Goal: Task Accomplishment & Management: Use online tool/utility

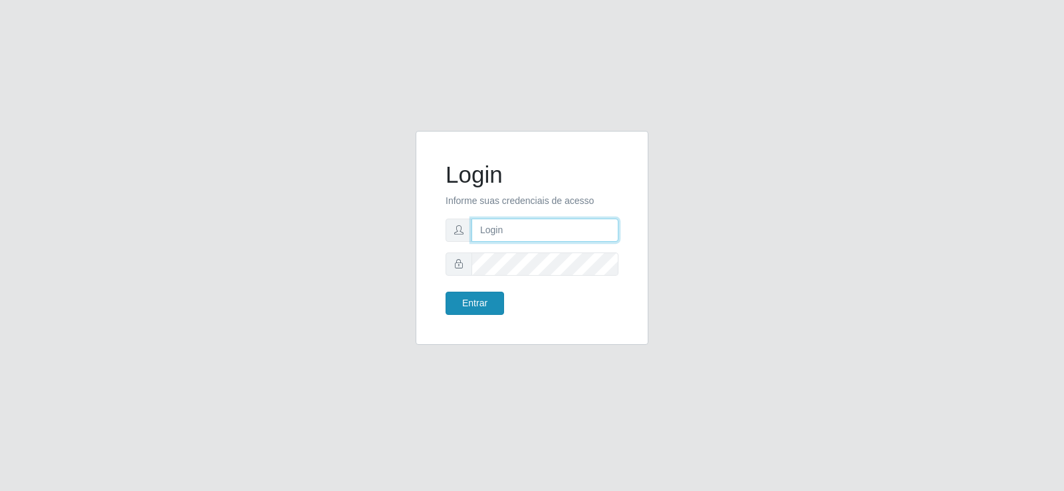
type input "[EMAIL_ADDRESS][DOMAIN_NAME]"
click at [481, 299] on button "Entrar" at bounding box center [475, 303] width 59 height 23
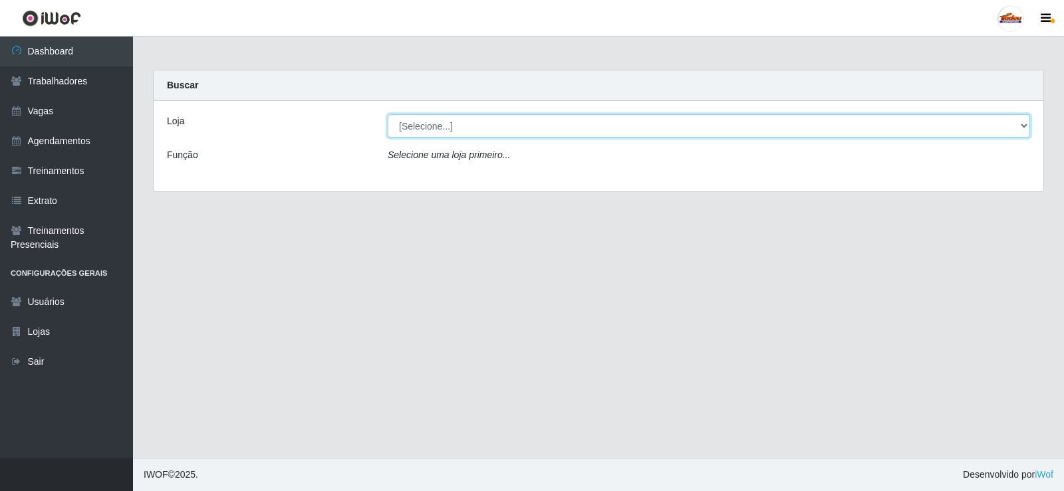
drag, startPoint x: 478, startPoint y: 120, endPoint x: 477, endPoint y: 134, distance: 14.0
click at [478, 120] on select "[Selecione...] Supermercado Tadeu - [GEOGRAPHIC_DATA]" at bounding box center [709, 125] width 642 height 23
select select "195"
click at [388, 114] on select "[Selecione...] Supermercado Tadeu - [GEOGRAPHIC_DATA]" at bounding box center [709, 125] width 642 height 23
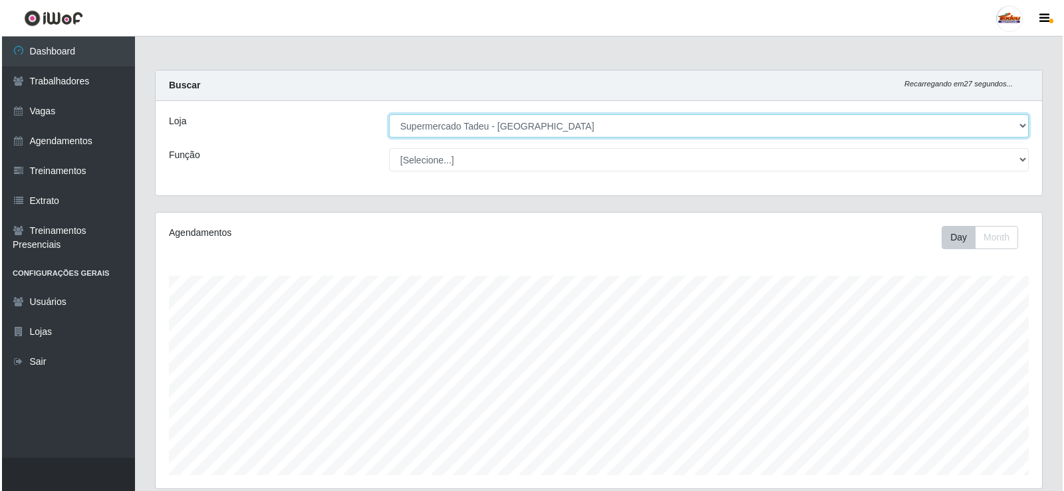
scroll to position [273, 0]
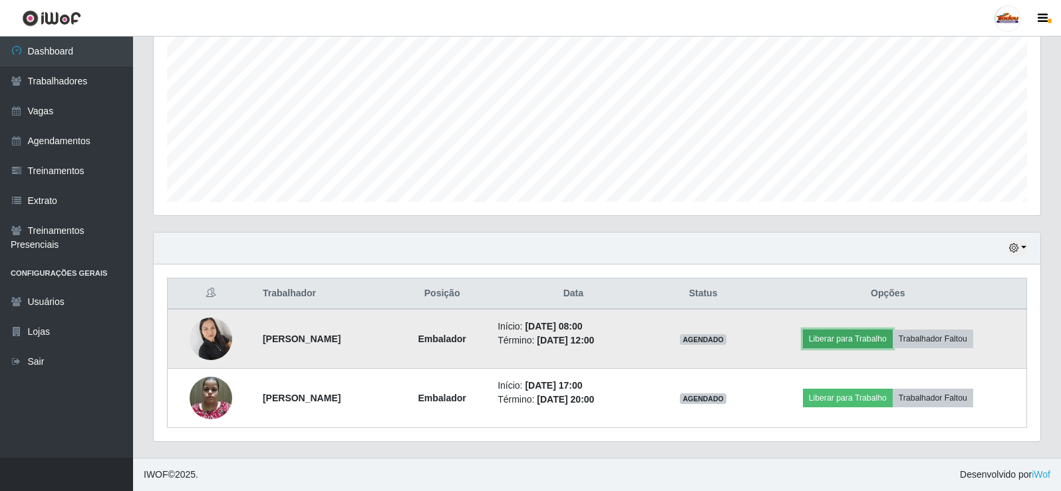
click at [861, 341] on button "Liberar para Trabalho" at bounding box center [848, 339] width 90 height 19
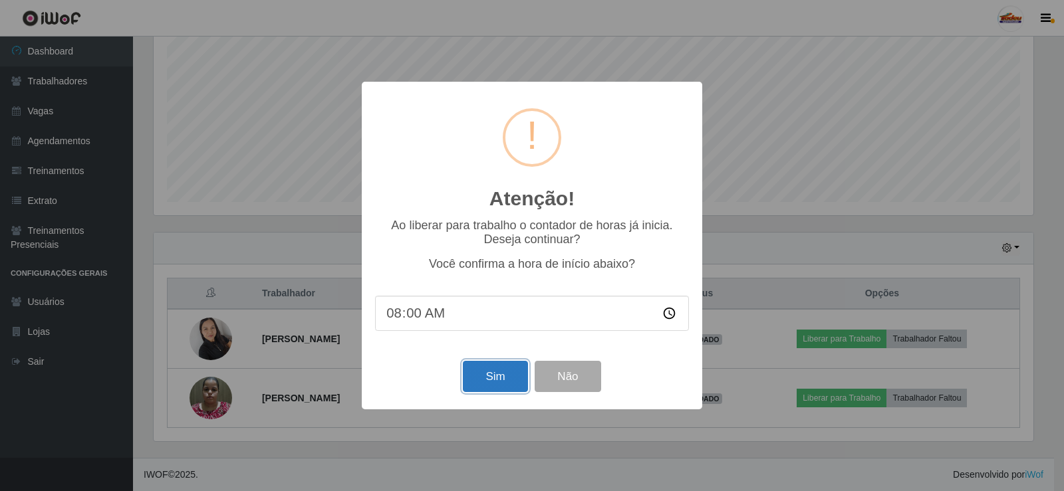
click at [500, 382] on button "Sim" at bounding box center [495, 376] width 65 height 31
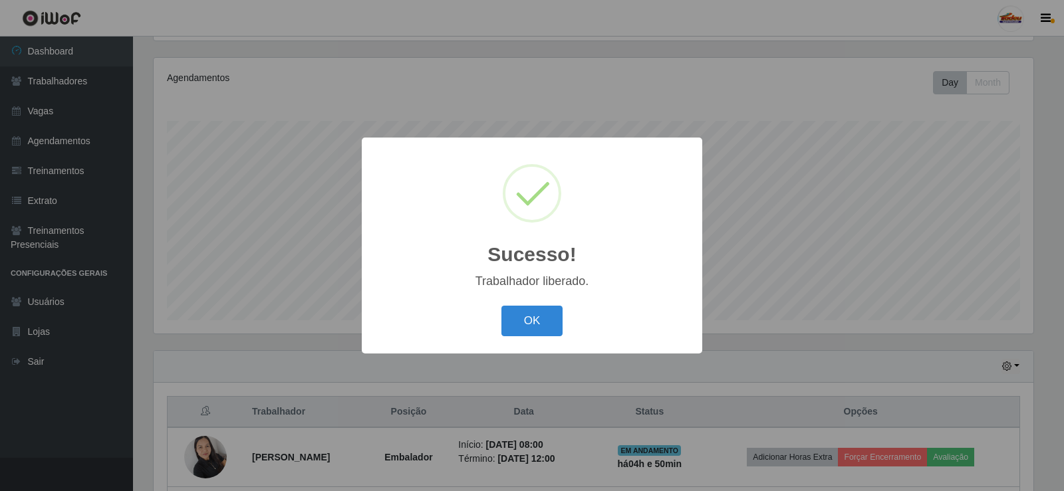
click at [534, 340] on div "OK Cancel" at bounding box center [532, 321] width 314 height 38
click at [534, 330] on button "OK" at bounding box center [532, 321] width 62 height 31
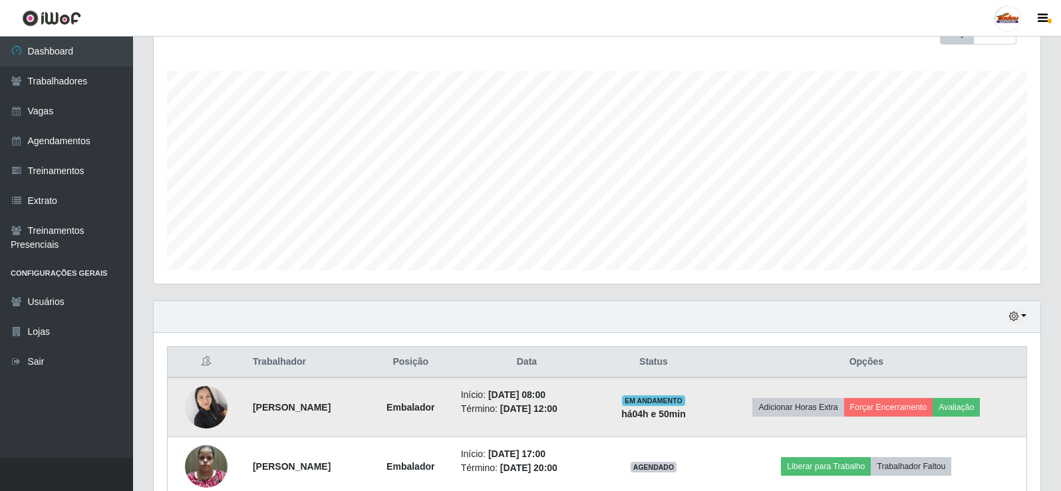
scroll to position [273, 0]
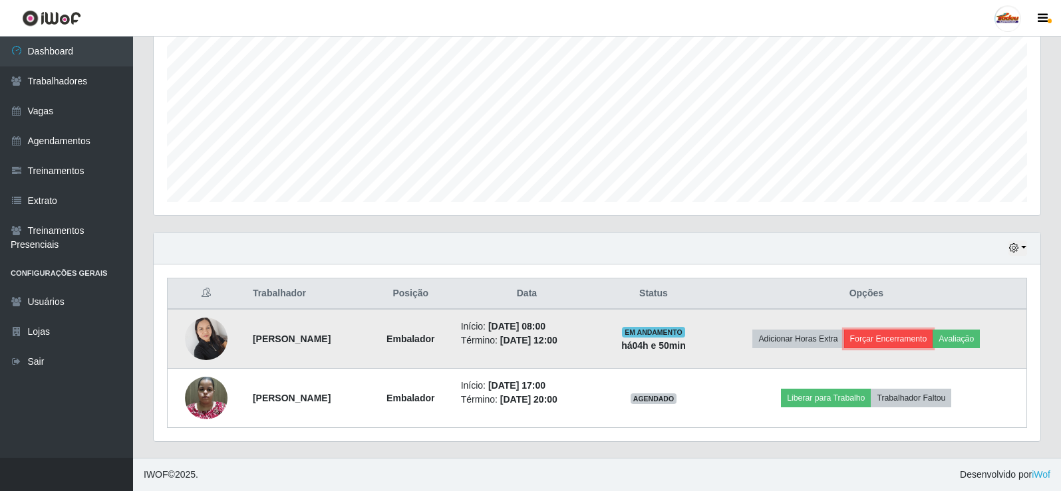
click at [883, 342] on button "Forçar Encerramento" at bounding box center [888, 339] width 89 height 19
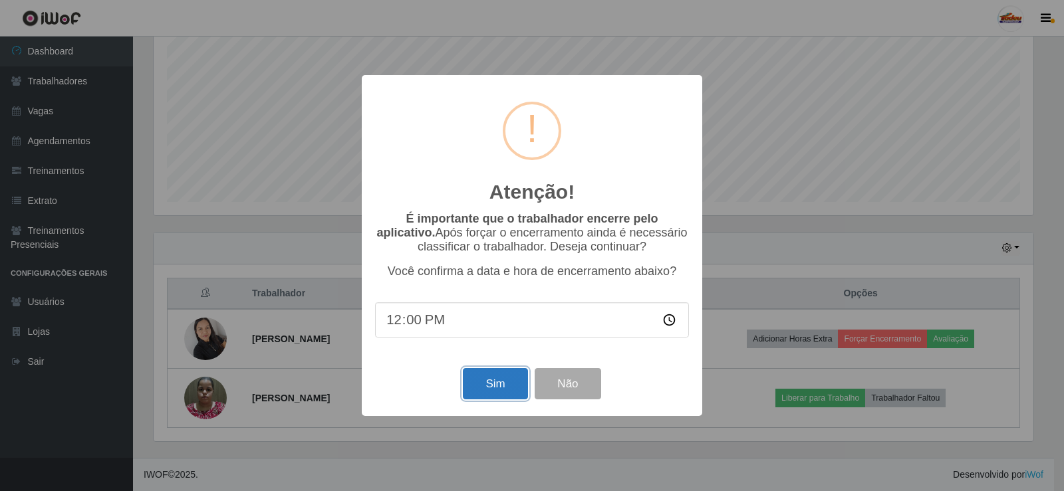
click at [474, 388] on button "Sim" at bounding box center [495, 383] width 65 height 31
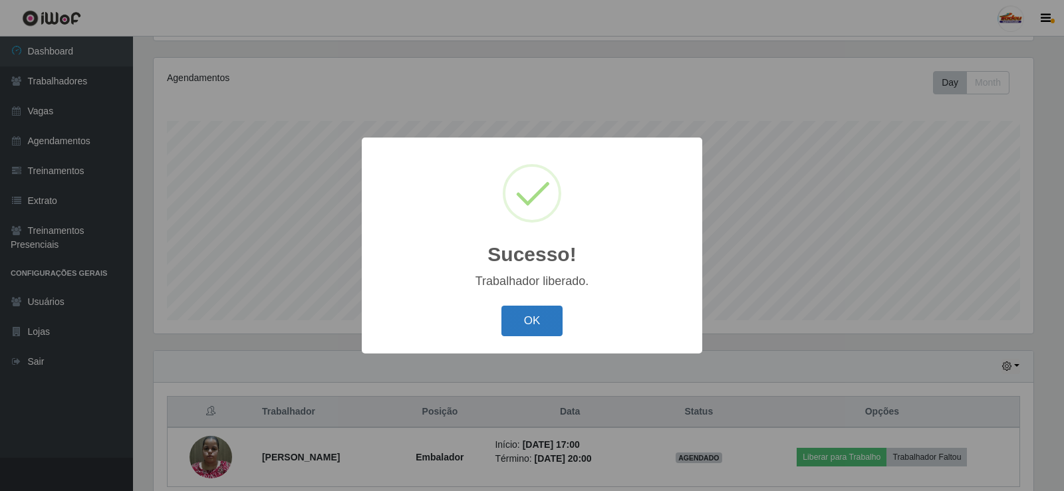
click at [525, 312] on button "OK" at bounding box center [532, 321] width 62 height 31
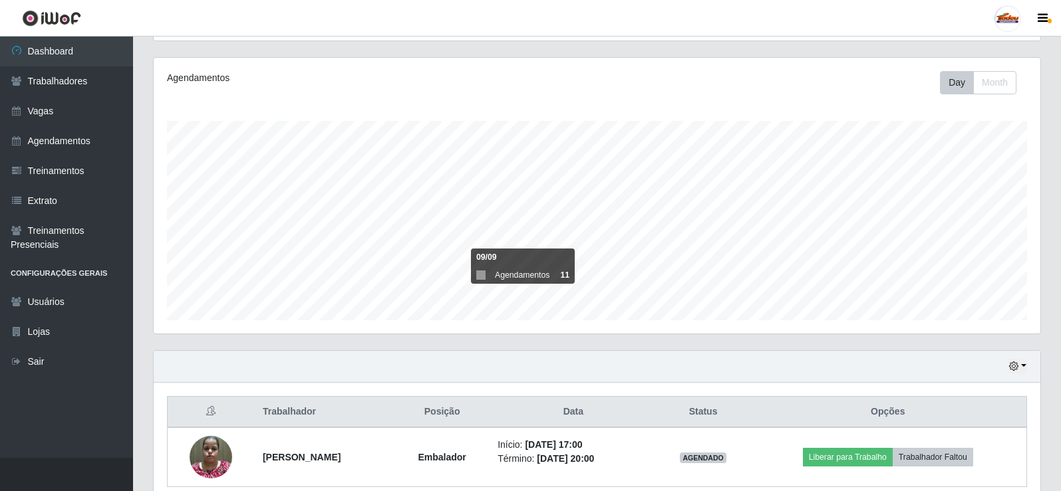
scroll to position [214, 0]
